Goal: Transaction & Acquisition: Download file/media

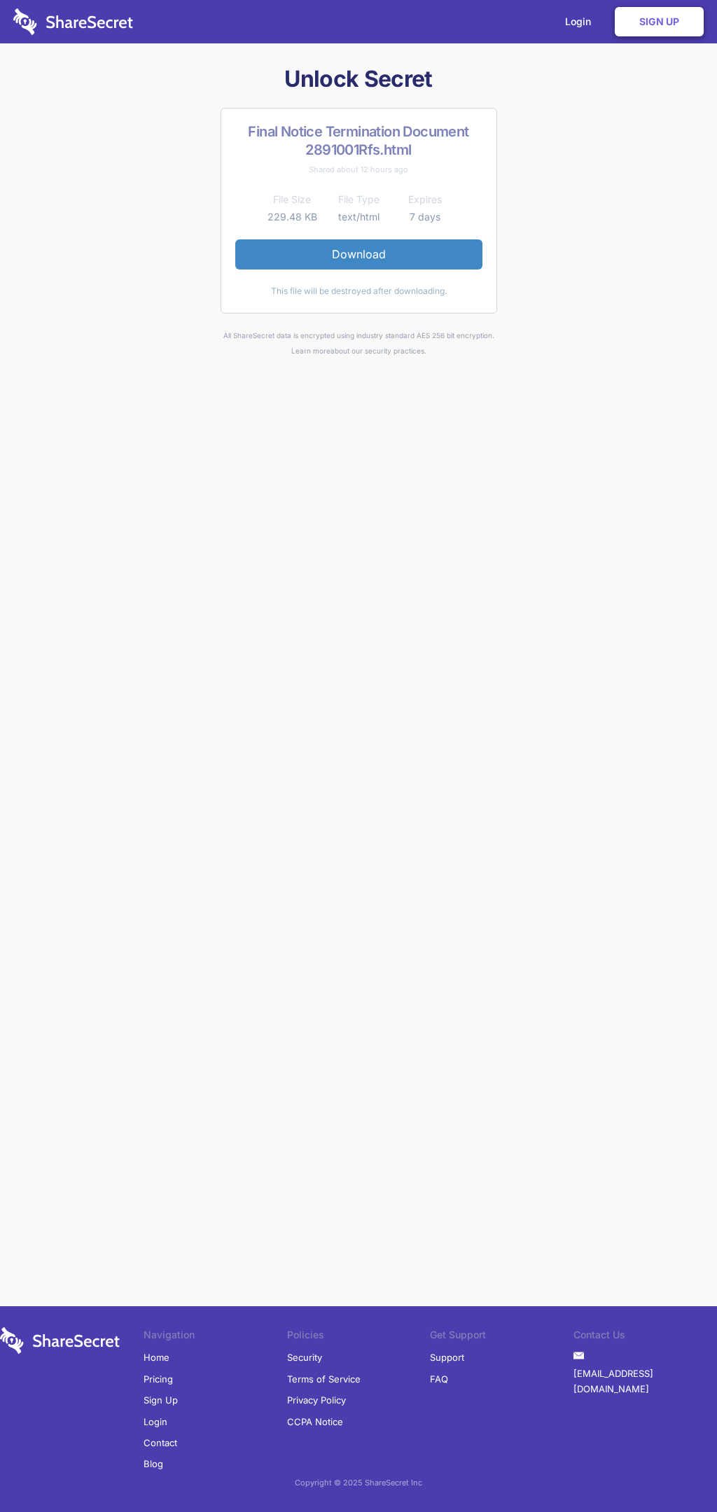
click at [358, 254] on link "Download" at bounding box center [358, 253] width 247 height 29
